Goal: Communication & Community: Share content

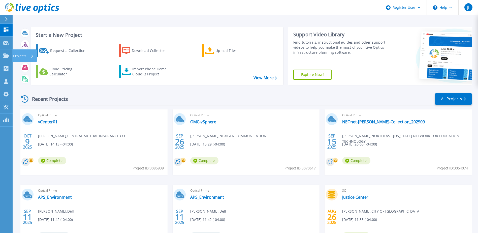
click at [29, 56] on div "Projects" at bounding box center [23, 55] width 21 height 13
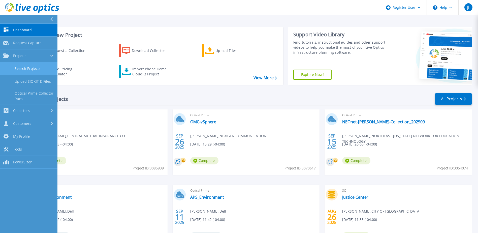
click at [40, 70] on link "Search Projects" at bounding box center [28, 68] width 57 height 13
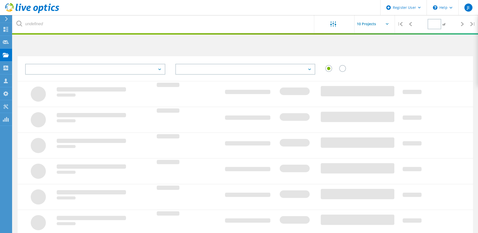
type input "1"
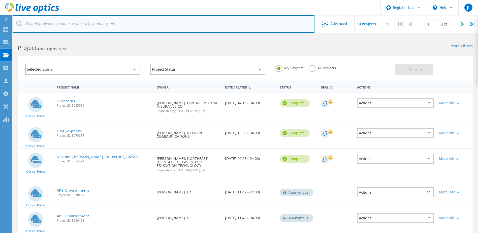
drag, startPoint x: 71, startPoint y: 23, endPoint x: 53, endPoint y: 19, distance: 17.6
click at [71, 23] on input "text" at bounding box center [164, 24] width 302 height 18
click at [106, 26] on input "text" at bounding box center [164, 24] width 302 height 18
click at [119, 23] on input "text" at bounding box center [164, 24] width 302 height 18
paste input "[EMAIL_ADDRESS][DOMAIN_NAME]"
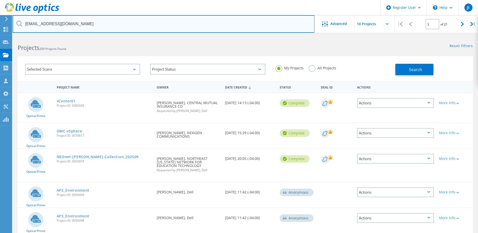
type input "[EMAIL_ADDRESS][DOMAIN_NAME]"
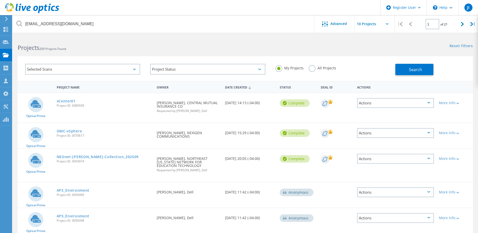
click at [314, 70] on label "All Projects" at bounding box center [322, 67] width 27 height 5
click at [0, 0] on input "All Projects" at bounding box center [0, 0] width 0 height 0
click at [407, 68] on button "Search" at bounding box center [414, 69] width 38 height 11
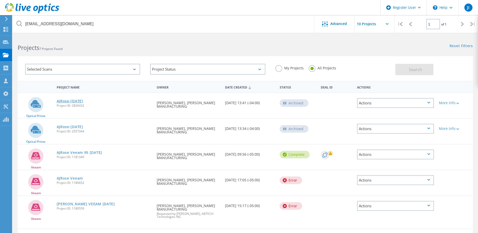
click at [78, 102] on link "AJRose-[DATE]" at bounding box center [70, 101] width 26 height 4
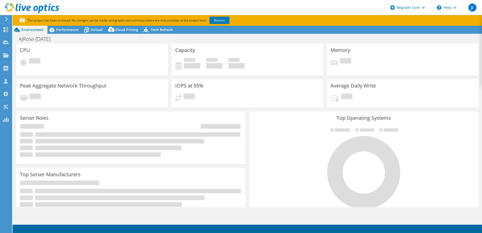
select select "USD"
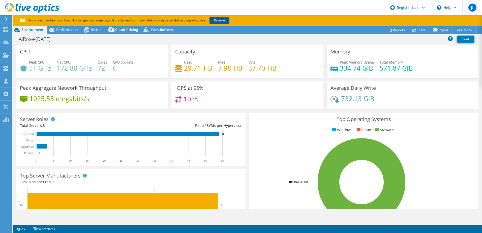
click at [222, 20] on link "Restore" at bounding box center [219, 20] width 20 height 7
click at [413, 30] on icon at bounding box center [414, 30] width 4 height 4
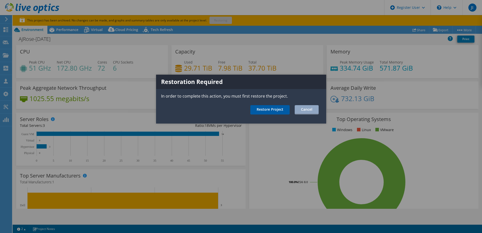
click at [280, 111] on link "Restore Project" at bounding box center [269, 109] width 39 height 9
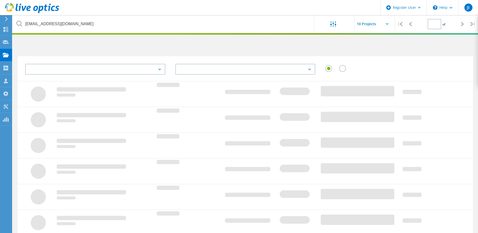
type input "1"
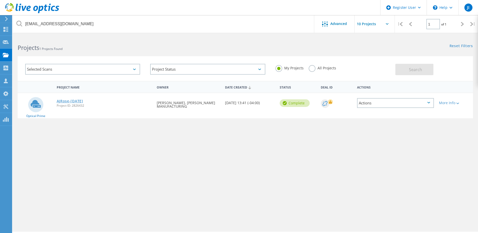
click at [74, 100] on link "AJRose-Mar25" at bounding box center [70, 101] width 26 height 4
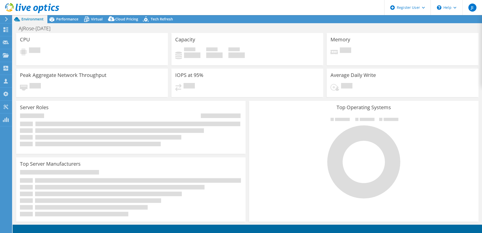
select select "USD"
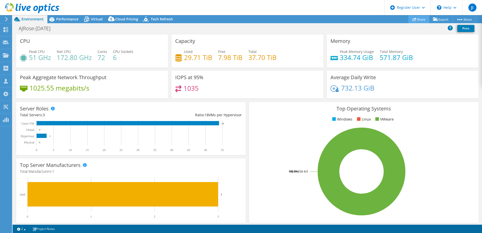
click at [412, 20] on icon at bounding box center [414, 19] width 4 height 4
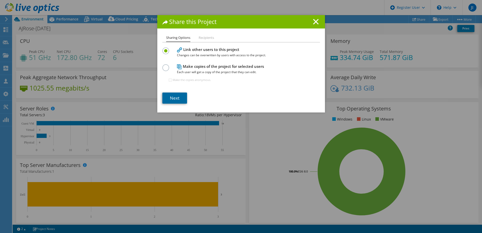
click at [177, 103] on link "Next" at bounding box center [174, 98] width 25 height 11
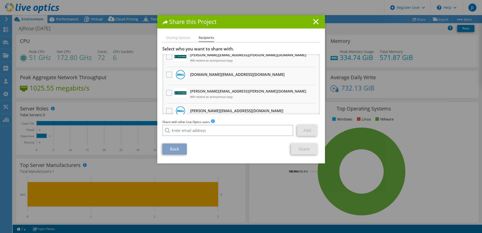
scroll to position [50, 0]
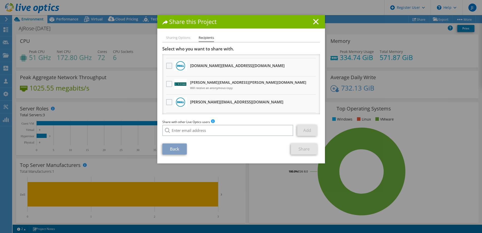
click at [169, 65] on label at bounding box center [169, 66] width 7 height 6
click at [0, 0] on input "checkbox" at bounding box center [0, 0] width 0 height 0
click at [297, 147] on link "Share" at bounding box center [304, 148] width 26 height 11
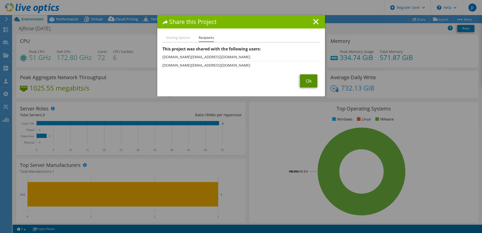
click at [308, 84] on link "Ok" at bounding box center [308, 80] width 17 height 13
